Goal: Task Accomplishment & Management: Use online tool/utility

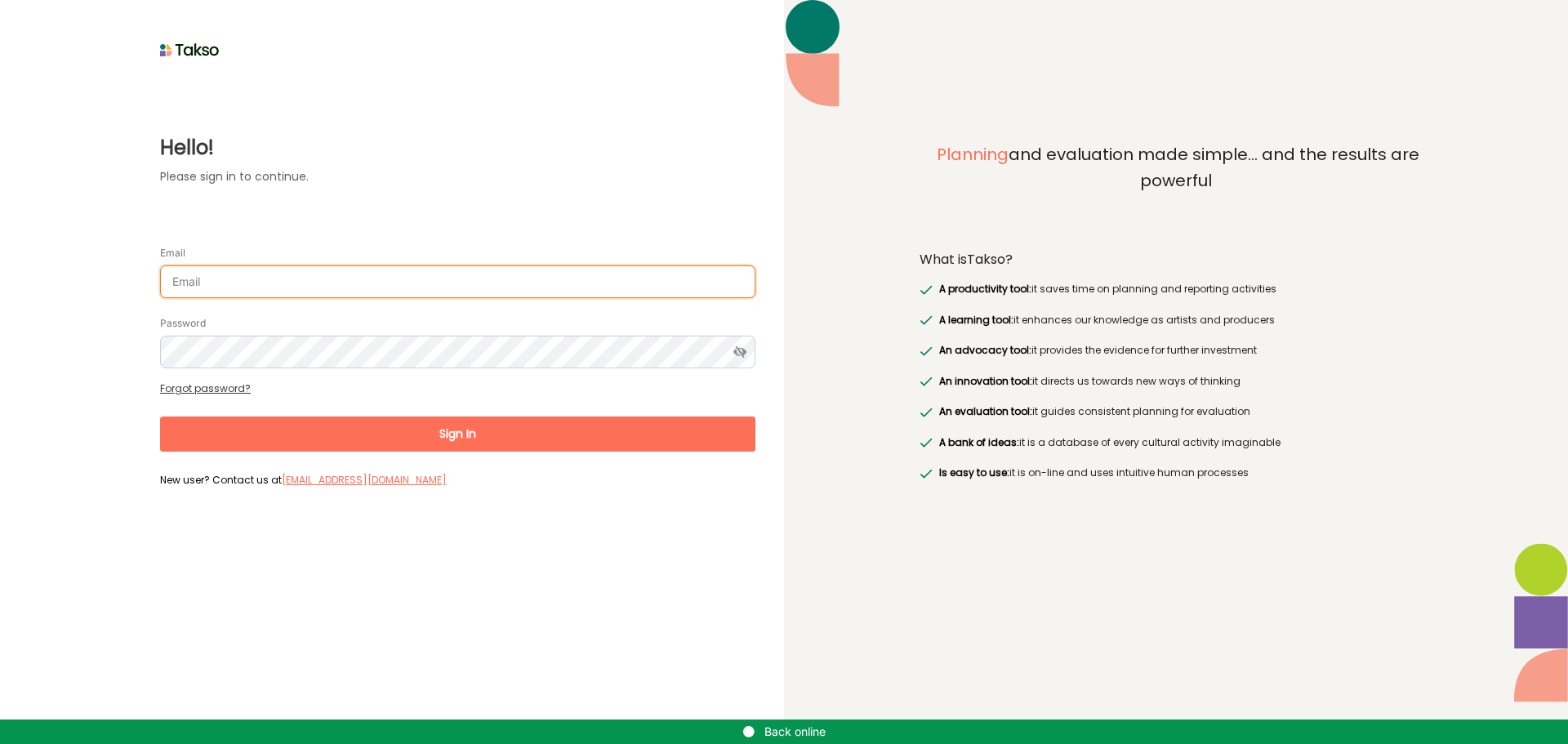
type input "[EMAIL_ADDRESS][DOMAIN_NAME]"
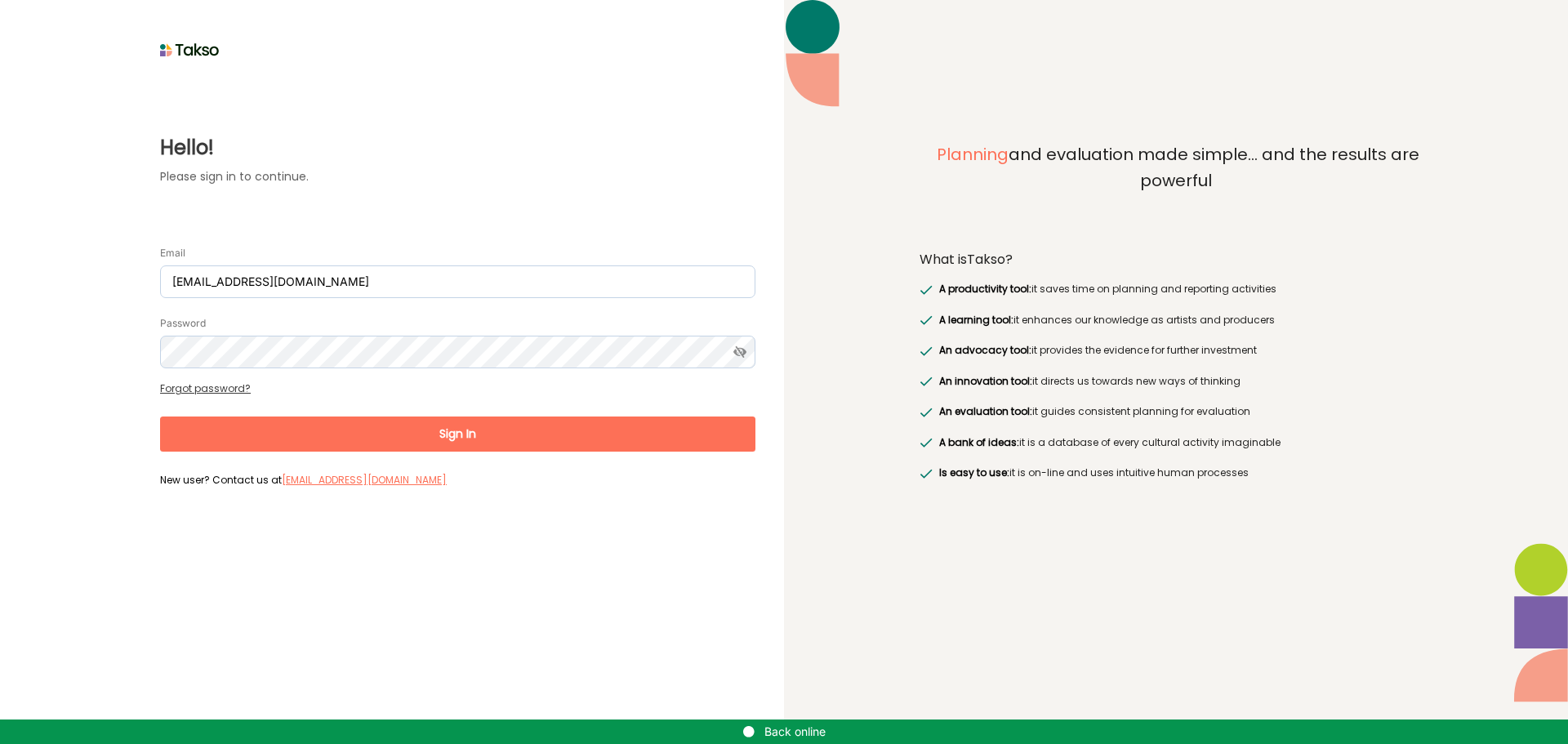
click at [439, 429] on button "Sign In" at bounding box center [457, 433] width 596 height 35
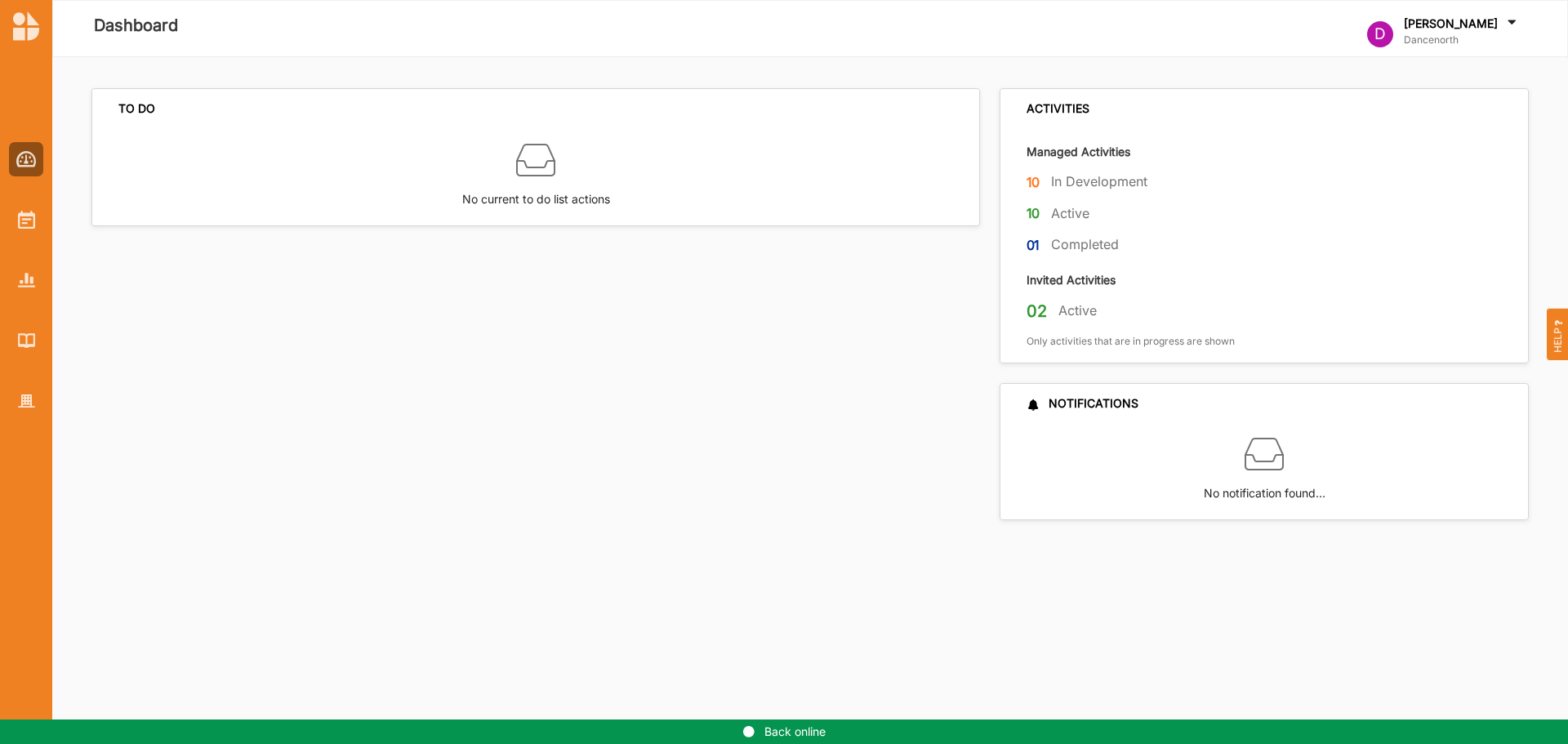
click at [18, 200] on div at bounding box center [26, 267] width 52 height 302
click at [18, 221] on img at bounding box center [27, 219] width 17 height 18
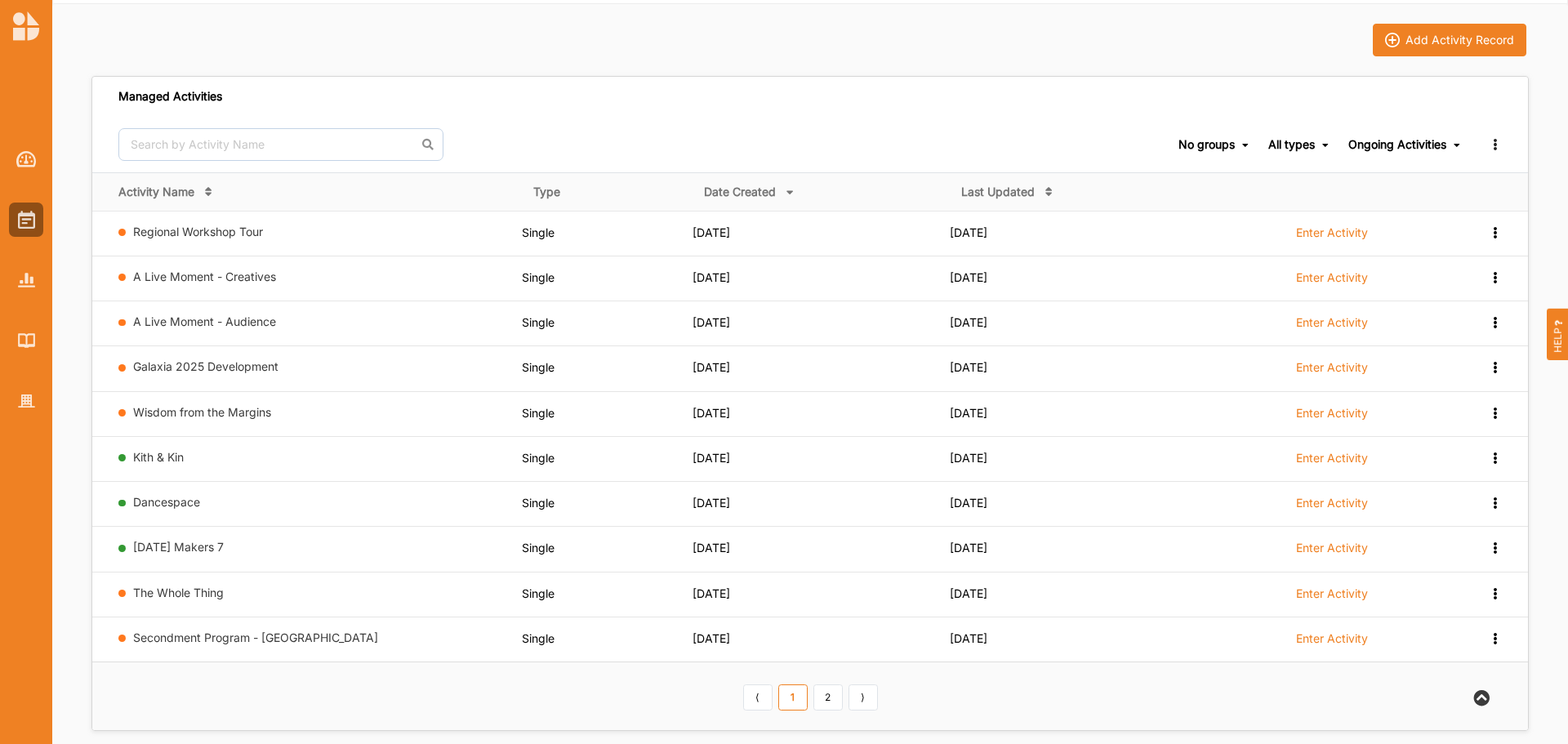
scroll to position [82, 0]
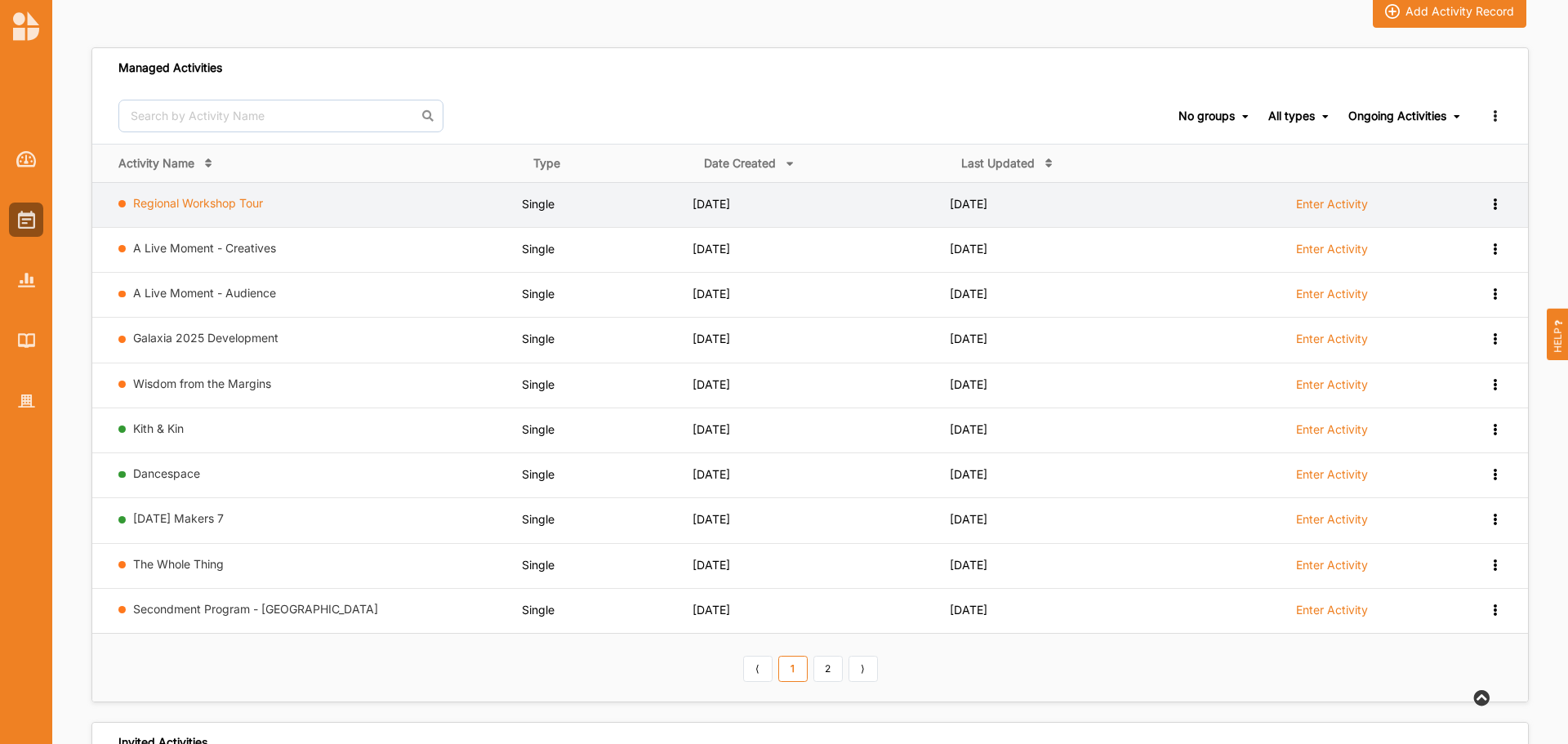
click at [230, 200] on link "Regional Workshop Tour" at bounding box center [198, 203] width 130 height 14
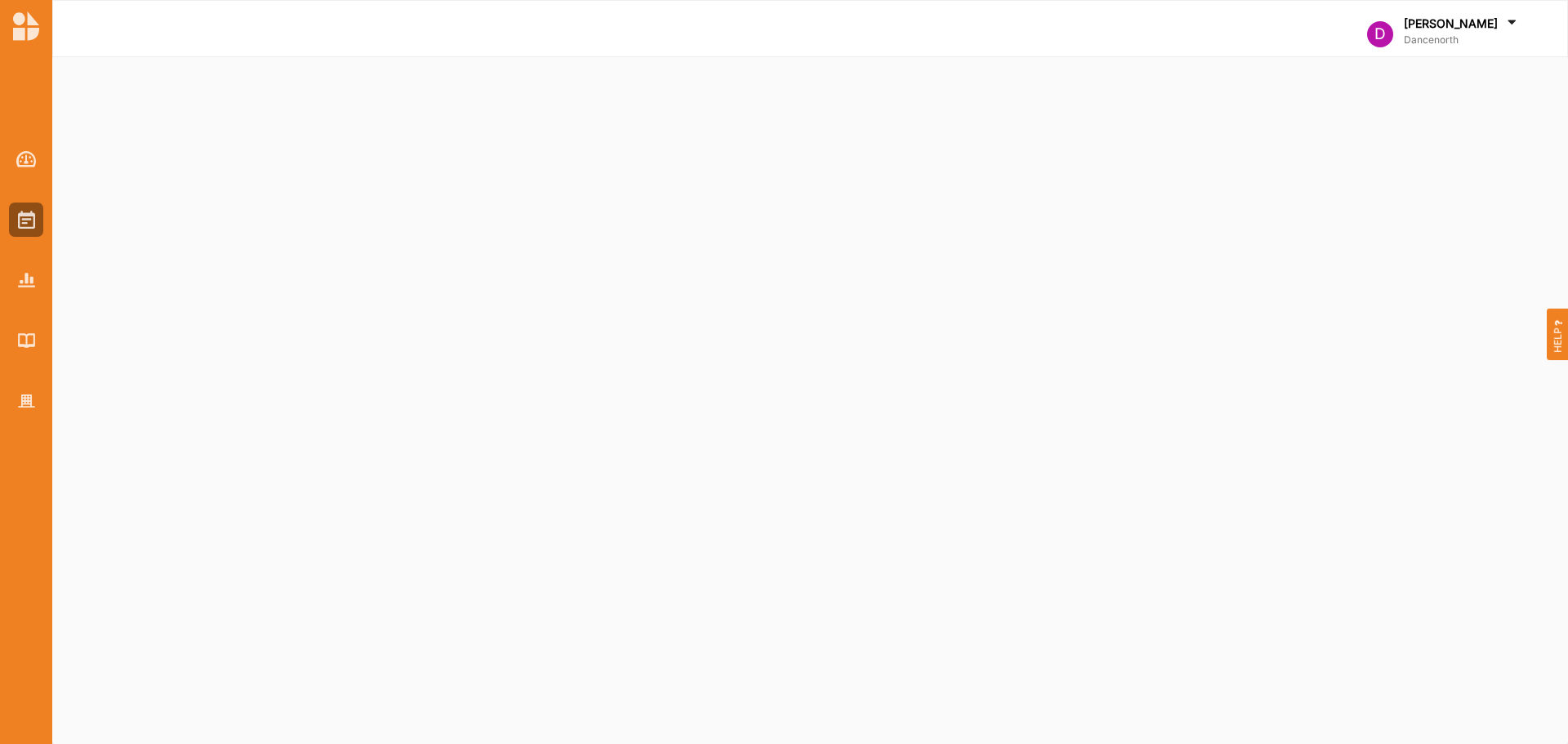
select select "2"
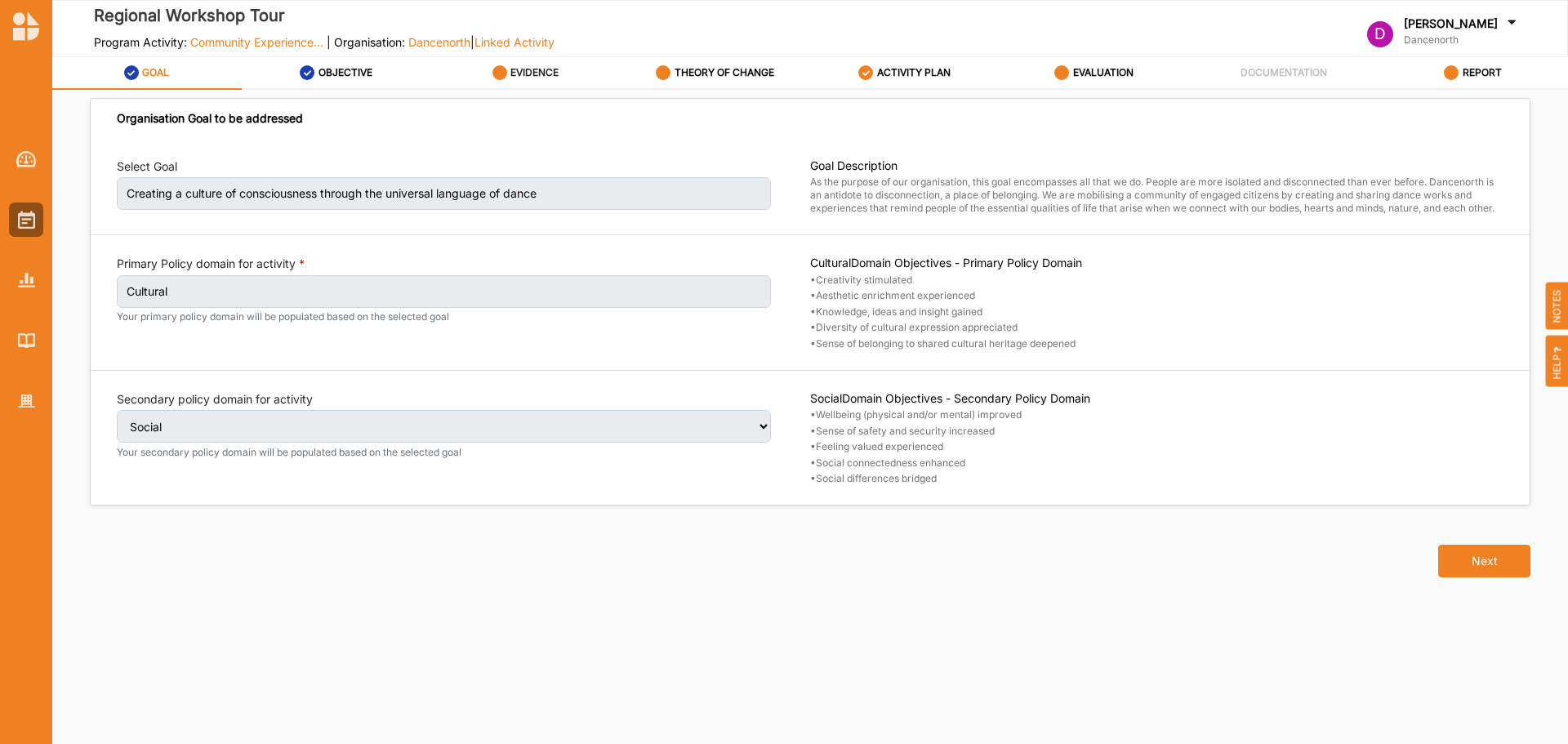
click at [554, 71] on label "EVIDENCE" at bounding box center [535, 72] width 48 height 13
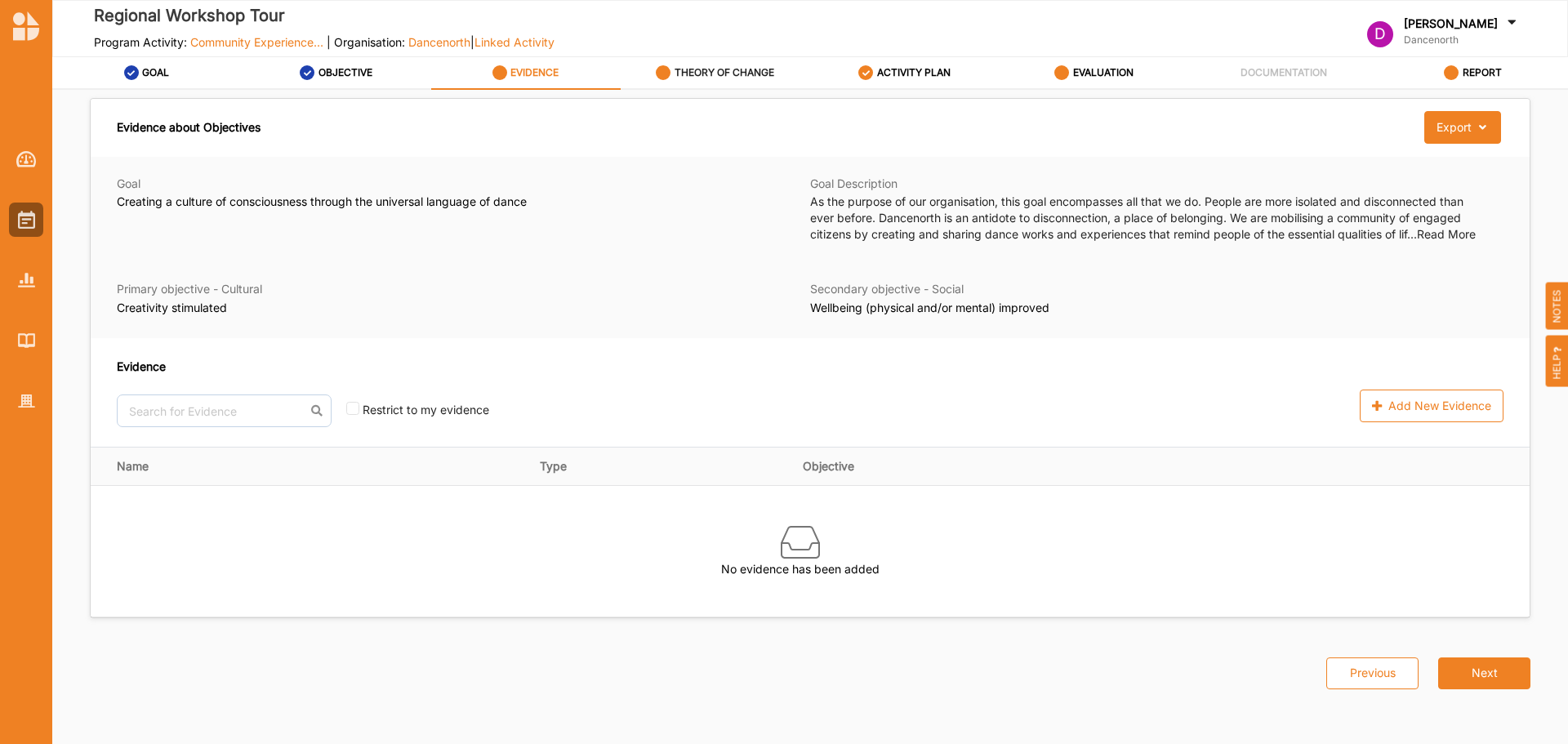
click at [717, 71] on label "THEORY OF CHANGE" at bounding box center [725, 72] width 100 height 13
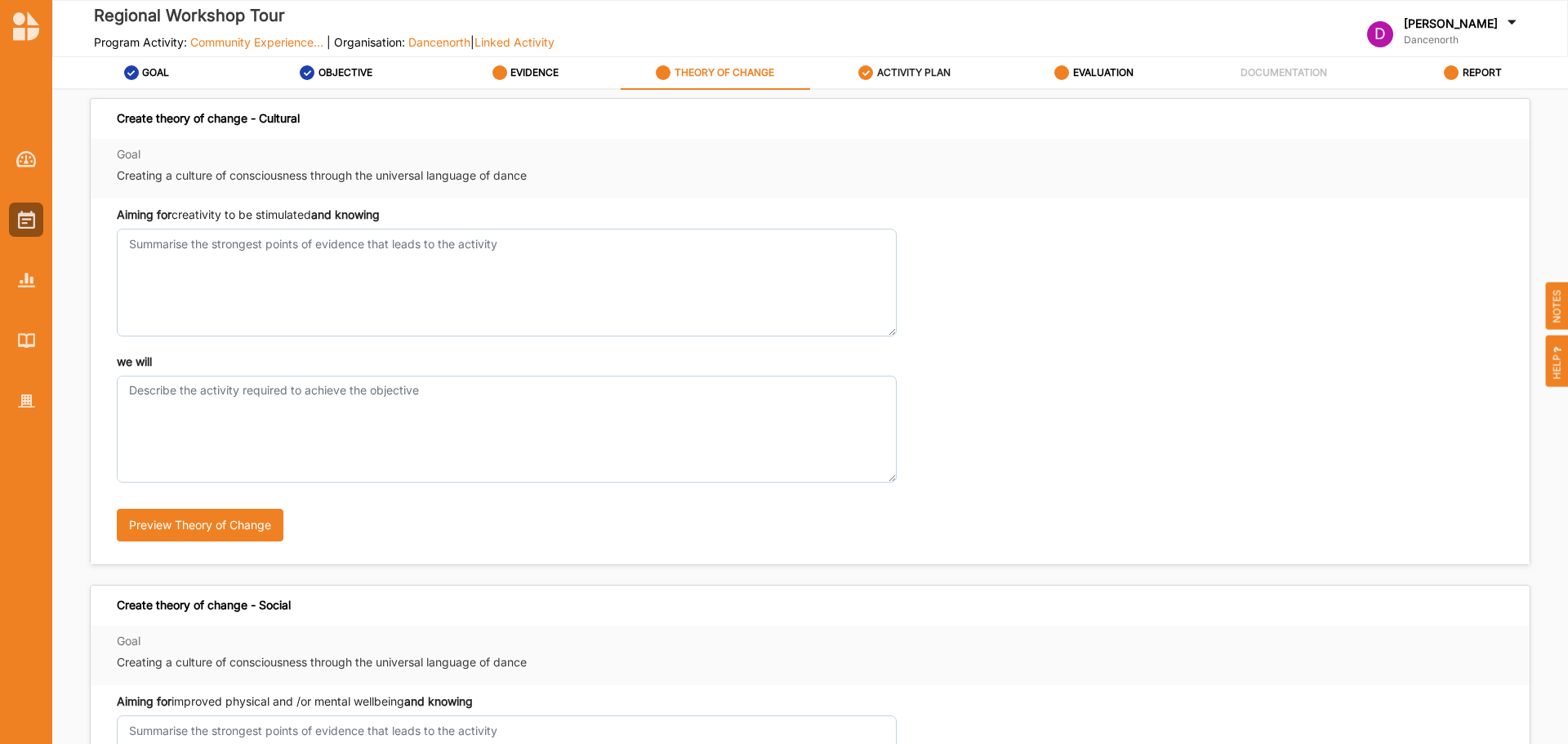
click at [910, 70] on label "ACTIVITY PLAN" at bounding box center [913, 72] width 73 height 13
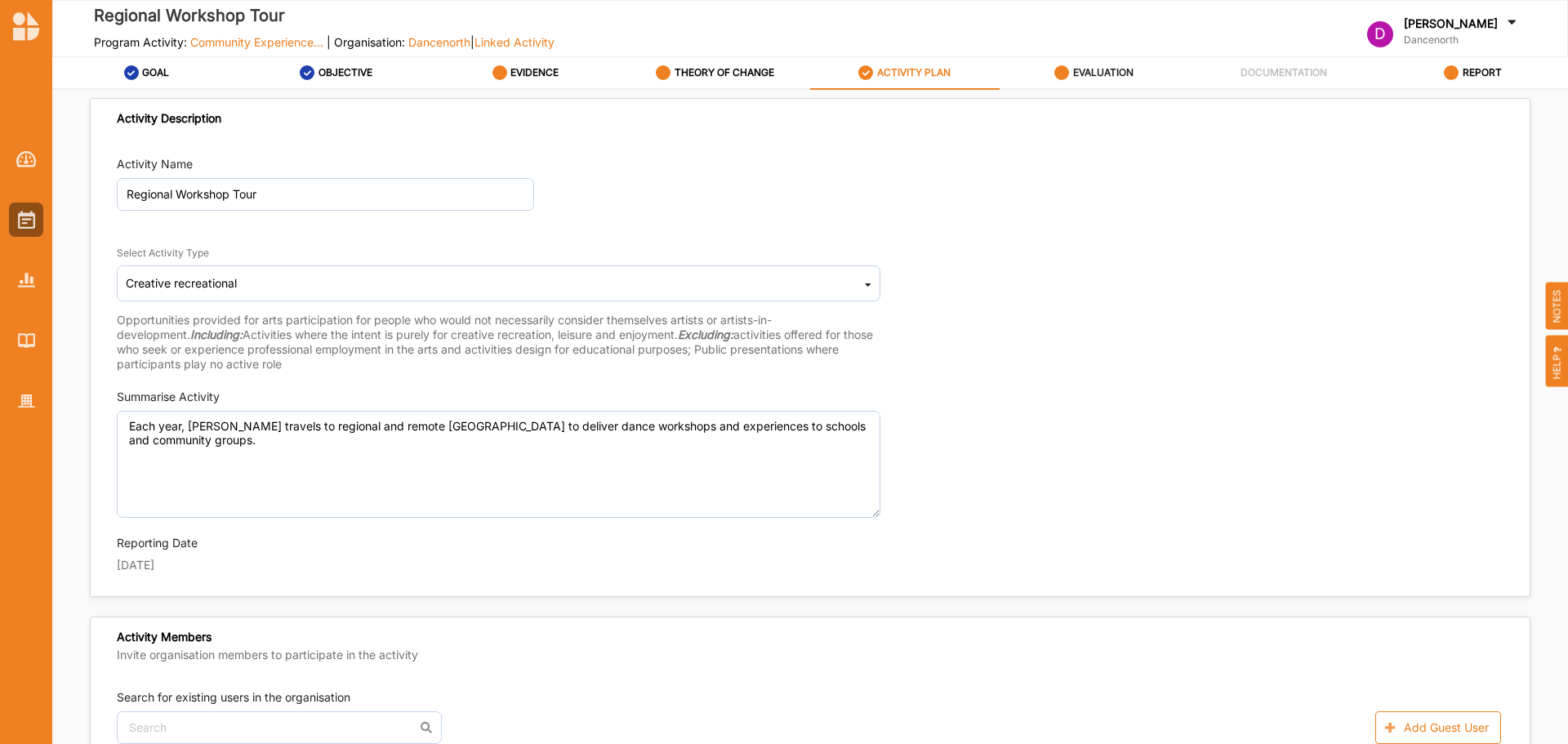
click at [1071, 68] on div "EVALUATION" at bounding box center [1093, 72] width 79 height 29
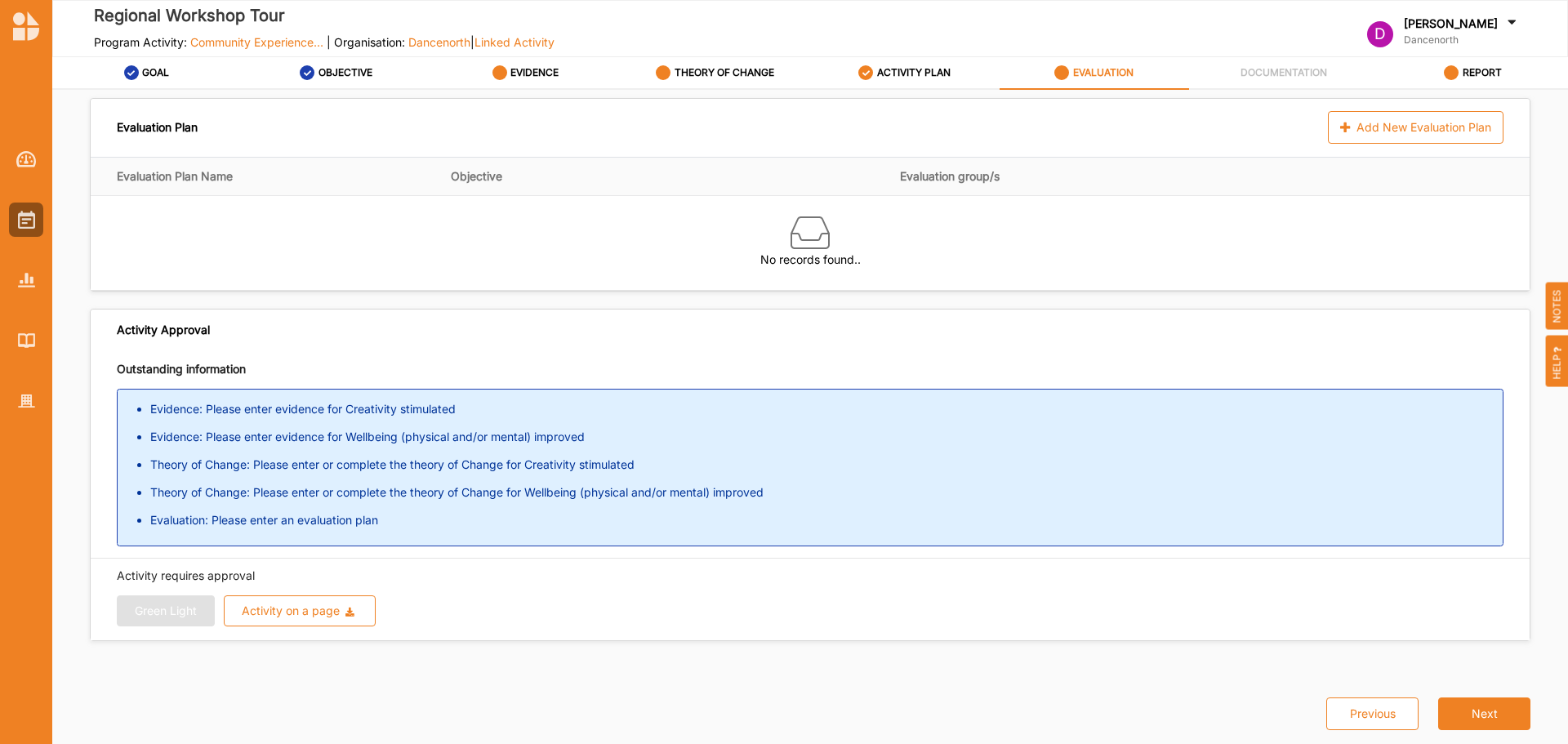
click at [1289, 130] on div "Evaluation Plan Add New Evaluation Plan" at bounding box center [810, 127] width 1439 height 58
click at [33, 216] on img at bounding box center [27, 219] width 17 height 18
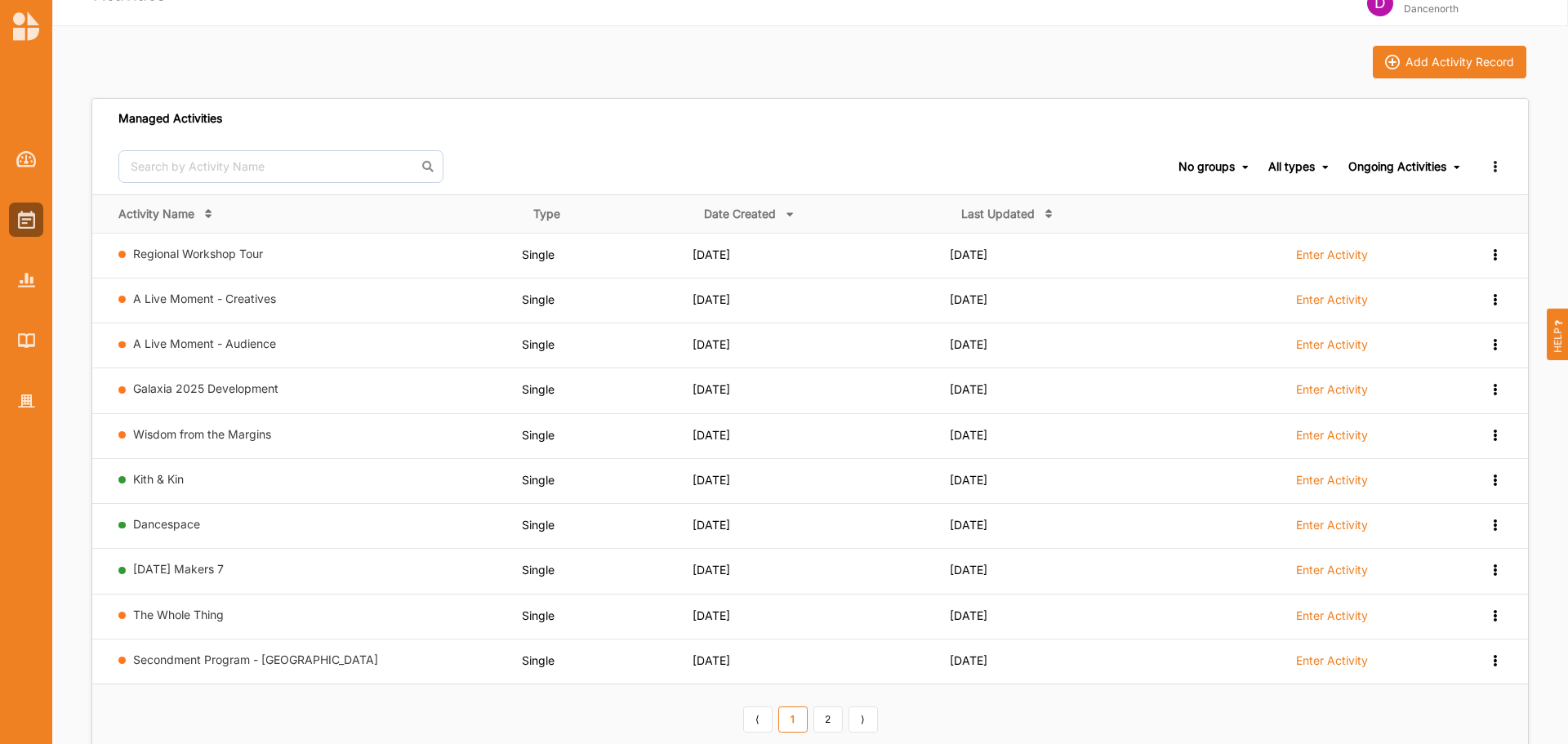
scroll to position [82, 0]
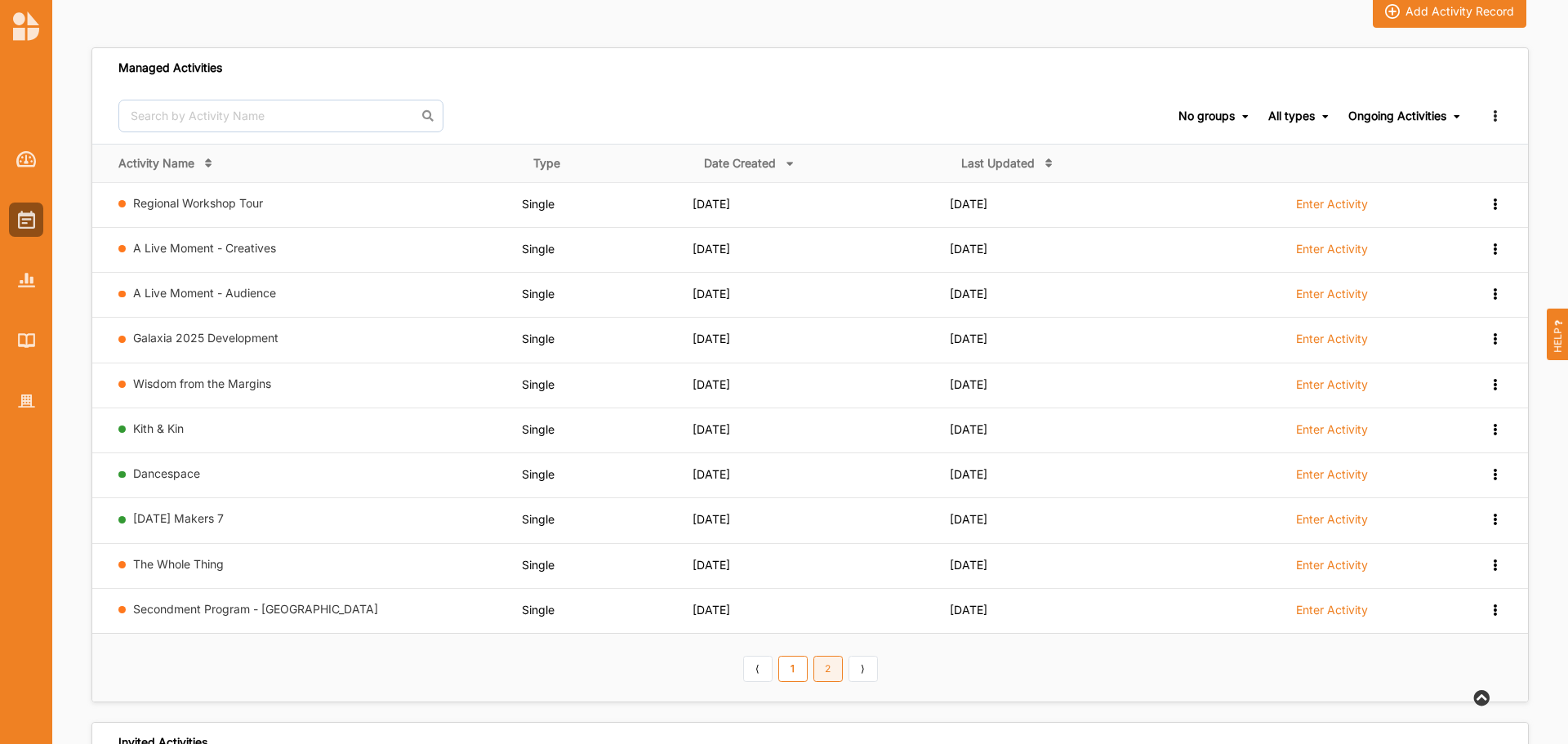
click at [821, 664] on link "2" at bounding box center [828, 669] width 29 height 26
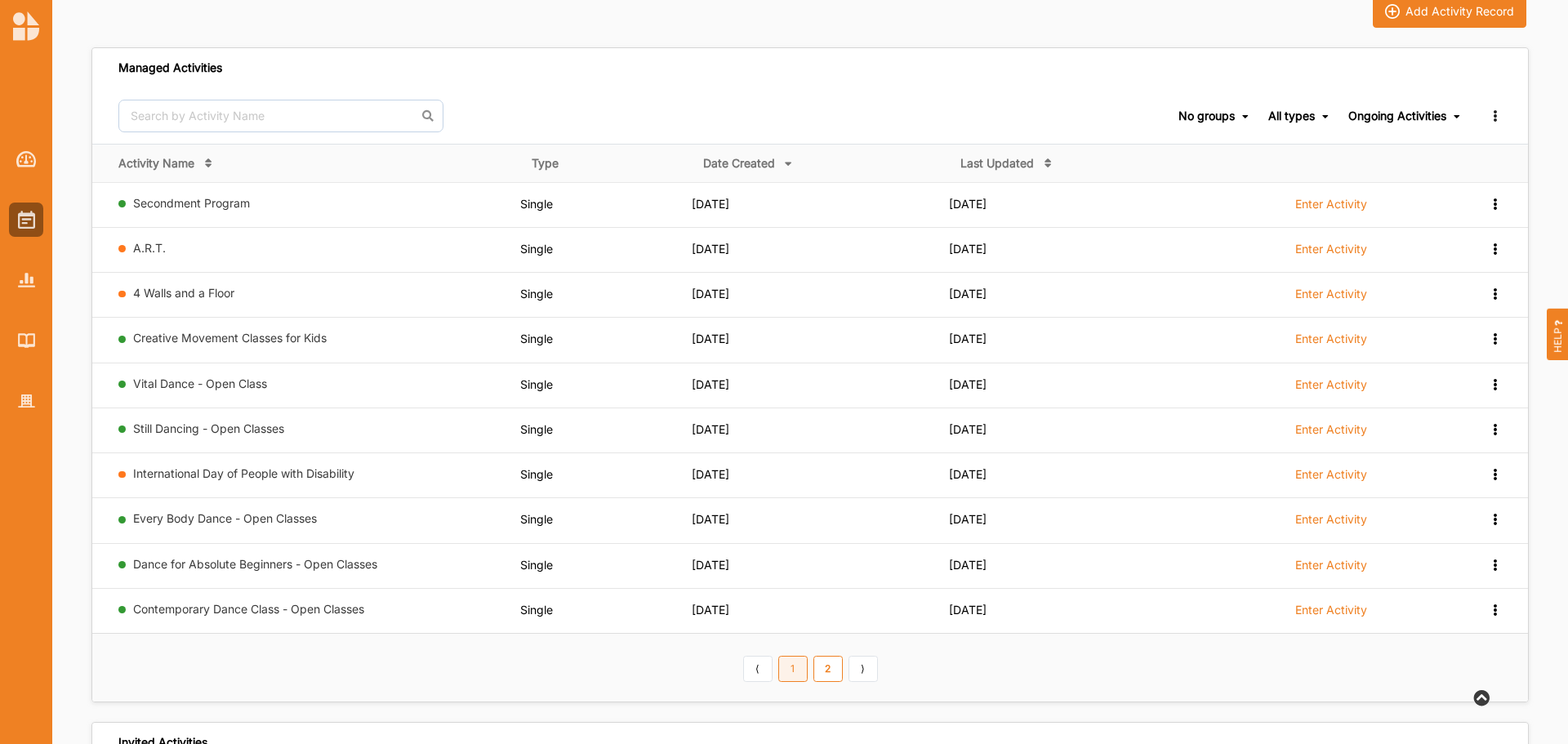
click at [784, 674] on link "1" at bounding box center [793, 669] width 29 height 26
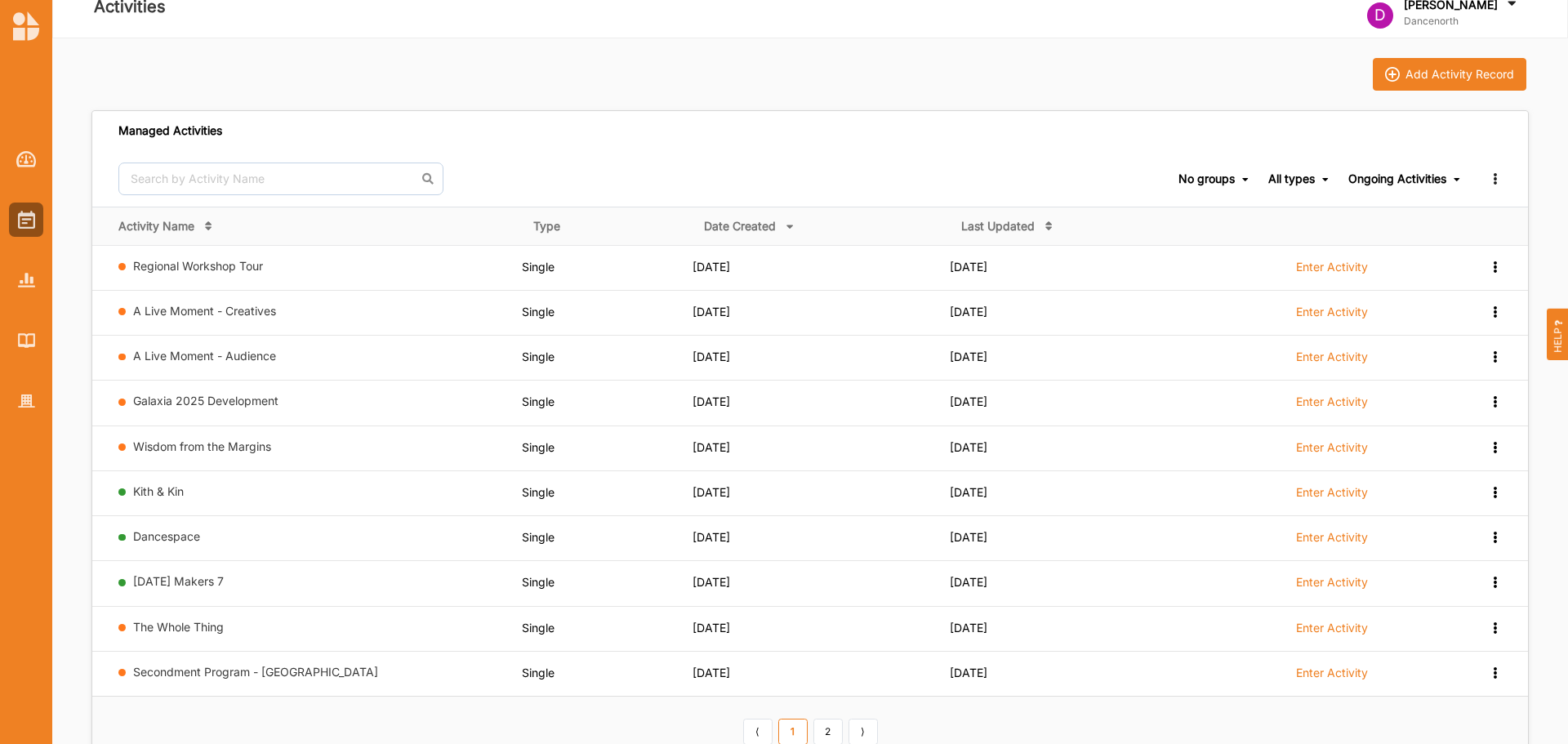
scroll to position [0, 0]
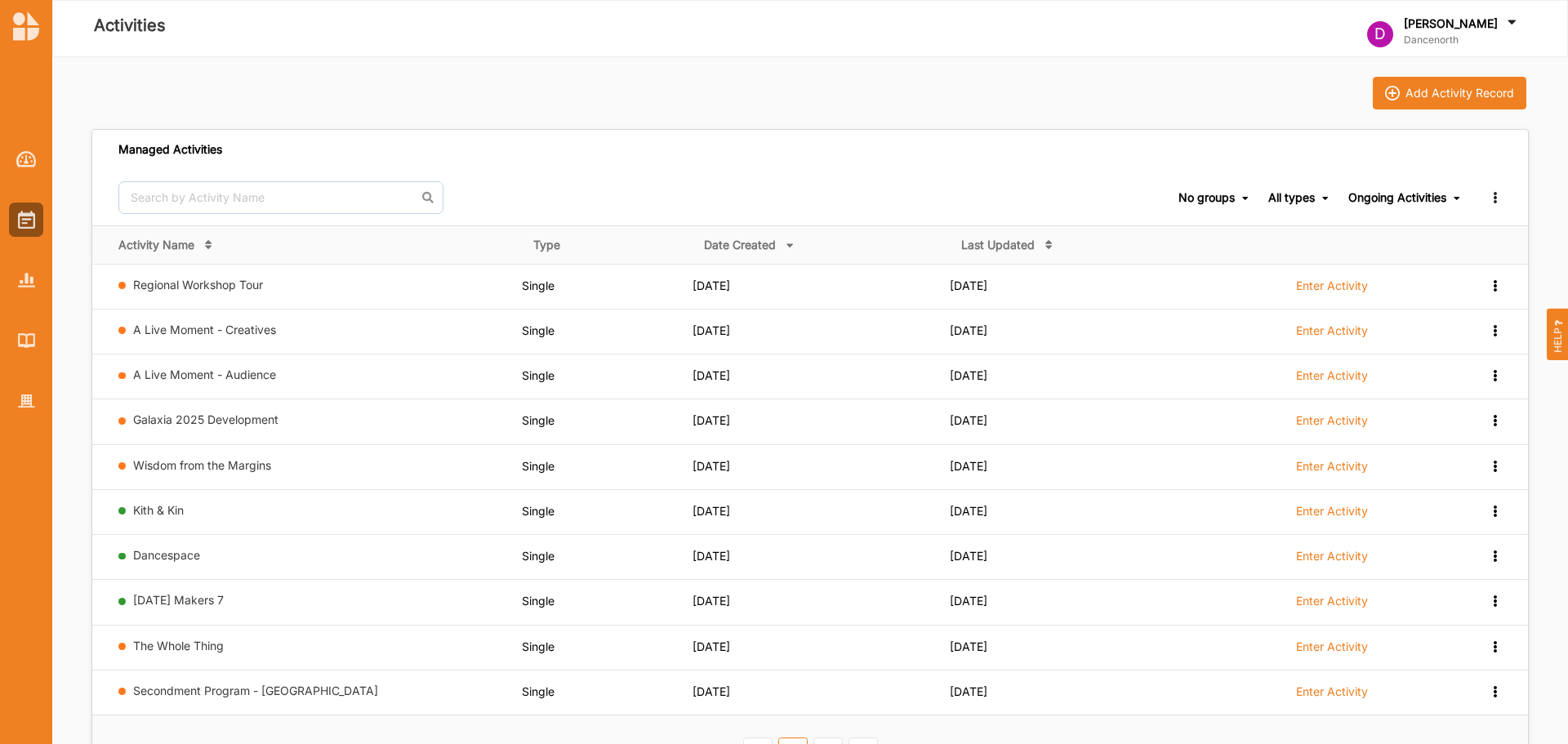
click at [603, 69] on div "Add Activity Record Managed Activities No groups No groups Open Classes Secondm…" at bounding box center [810, 593] width 1516 height 1073
